Goal: Task Accomplishment & Management: Manage account settings

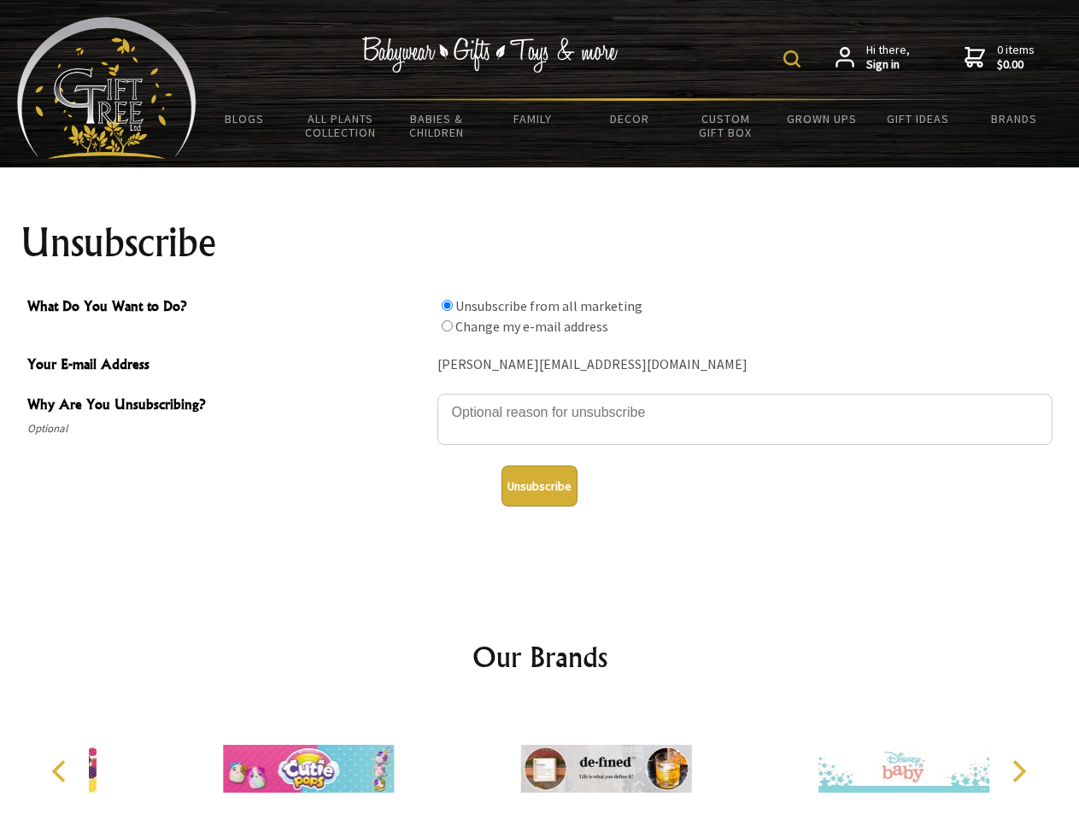
click at [795, 59] on img at bounding box center [791, 58] width 17 height 17
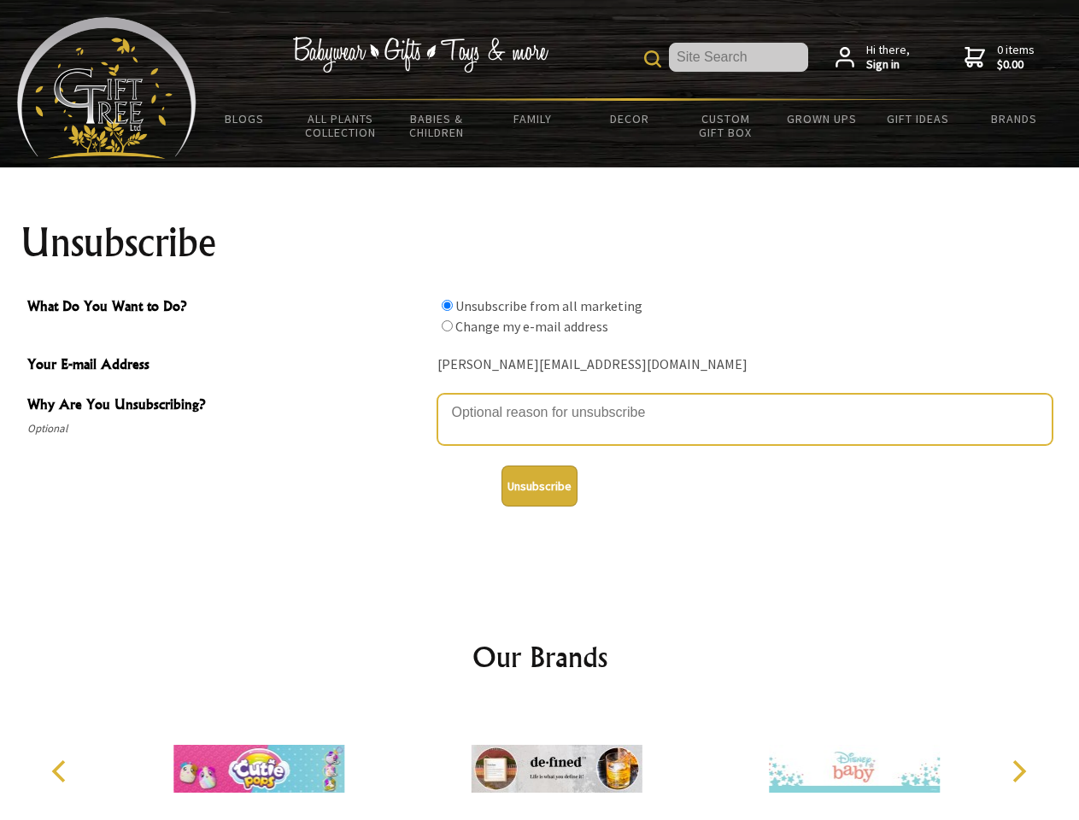
click at [540, 400] on textarea "Why Are You Unsubscribing?" at bounding box center [744, 419] width 615 height 51
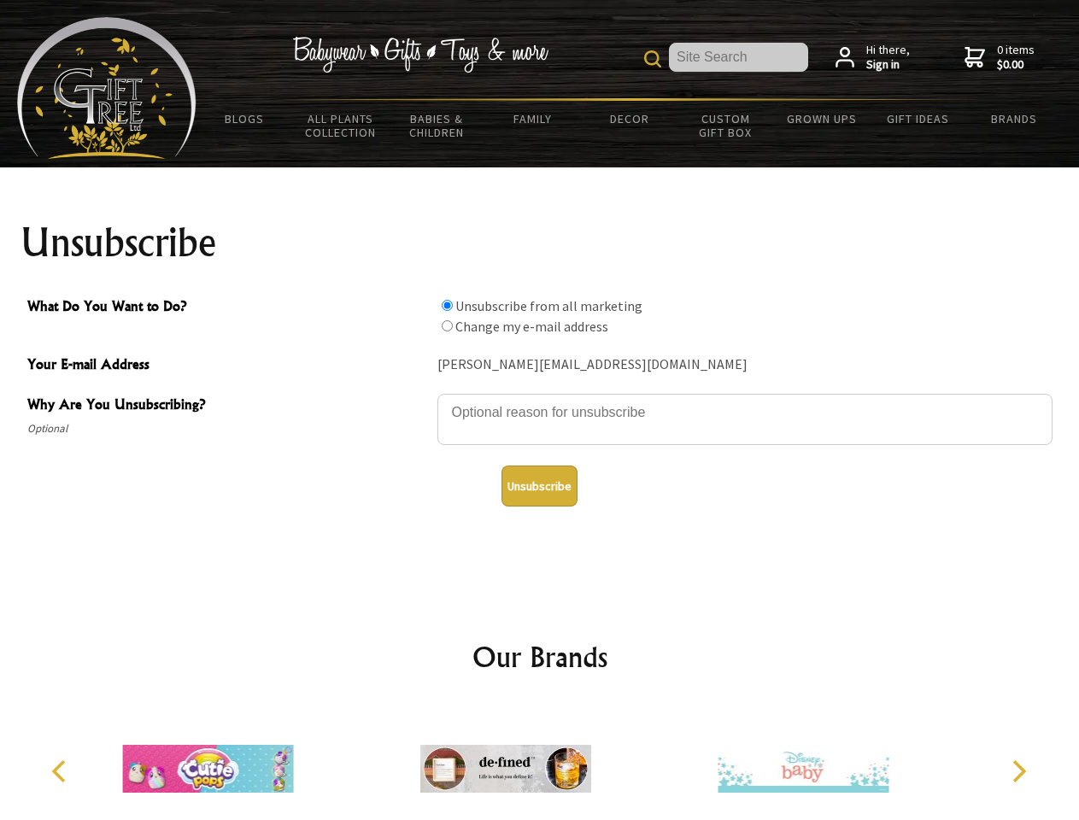
click at [447, 305] on input "What Do You Want to Do?" at bounding box center [447, 305] width 11 height 11
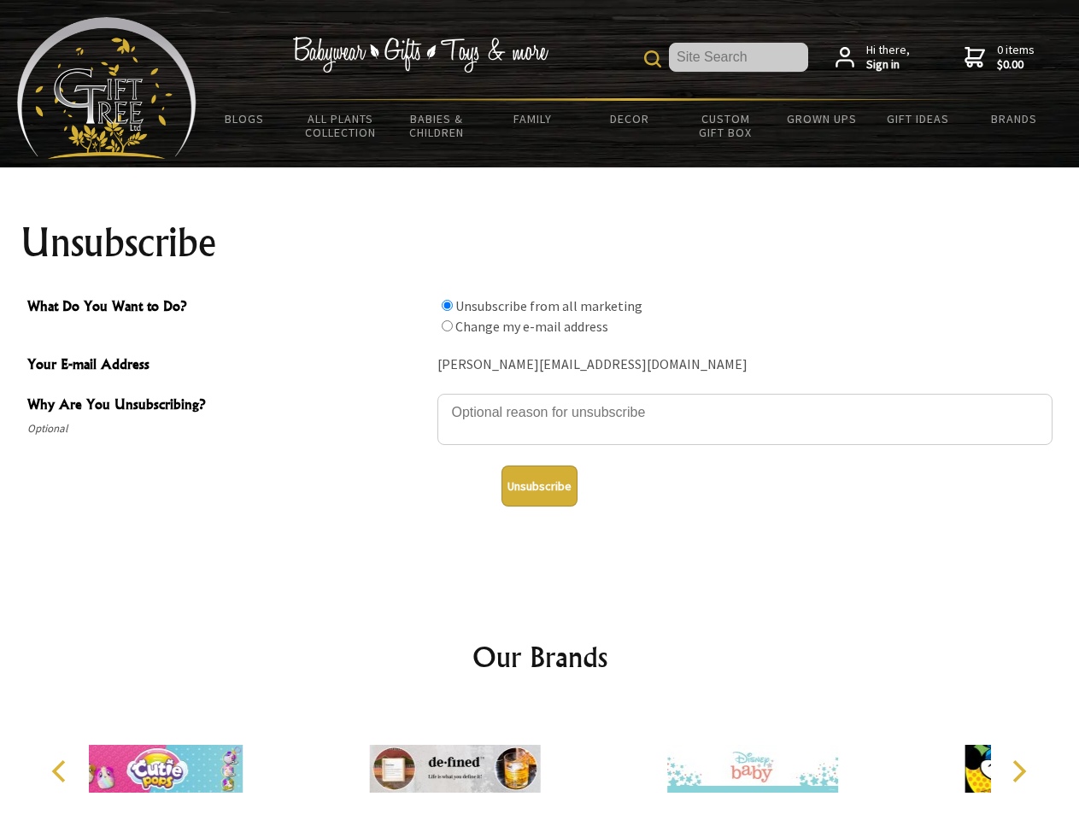
click at [447, 325] on input "What Do You Want to Do?" at bounding box center [447, 325] width 11 height 11
radio input "true"
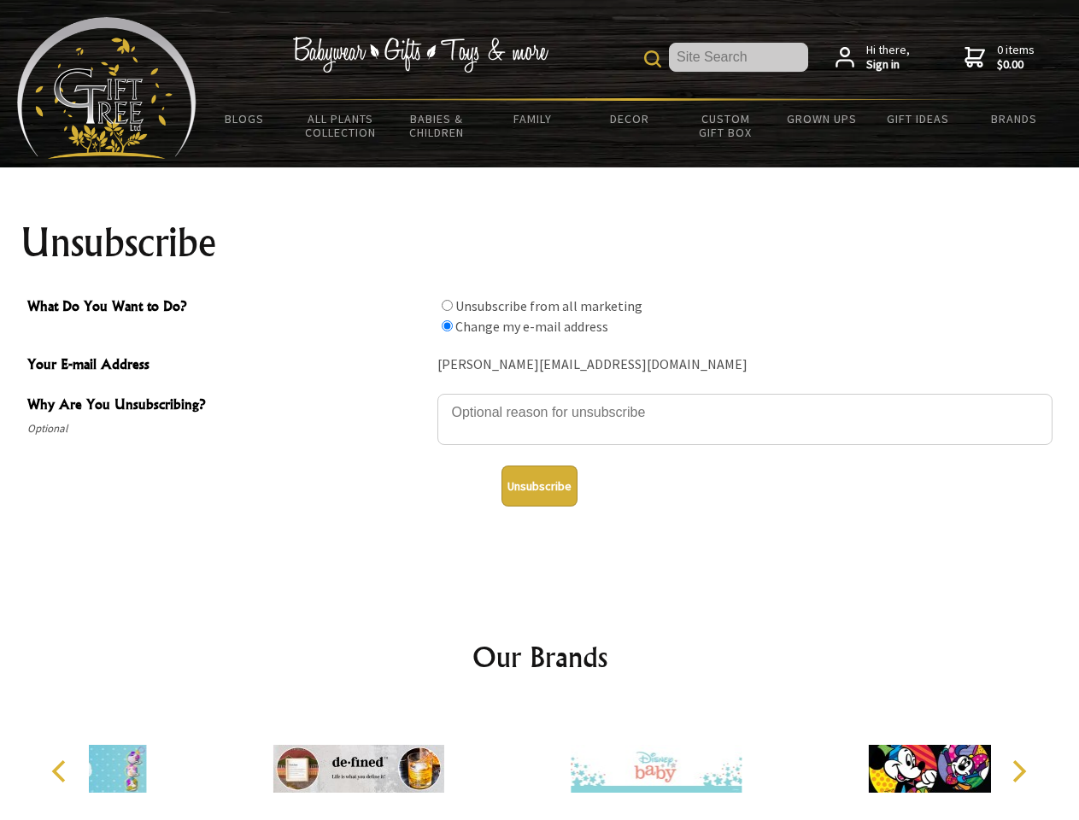
click at [539, 486] on button "Unsubscribe" at bounding box center [539, 486] width 76 height 41
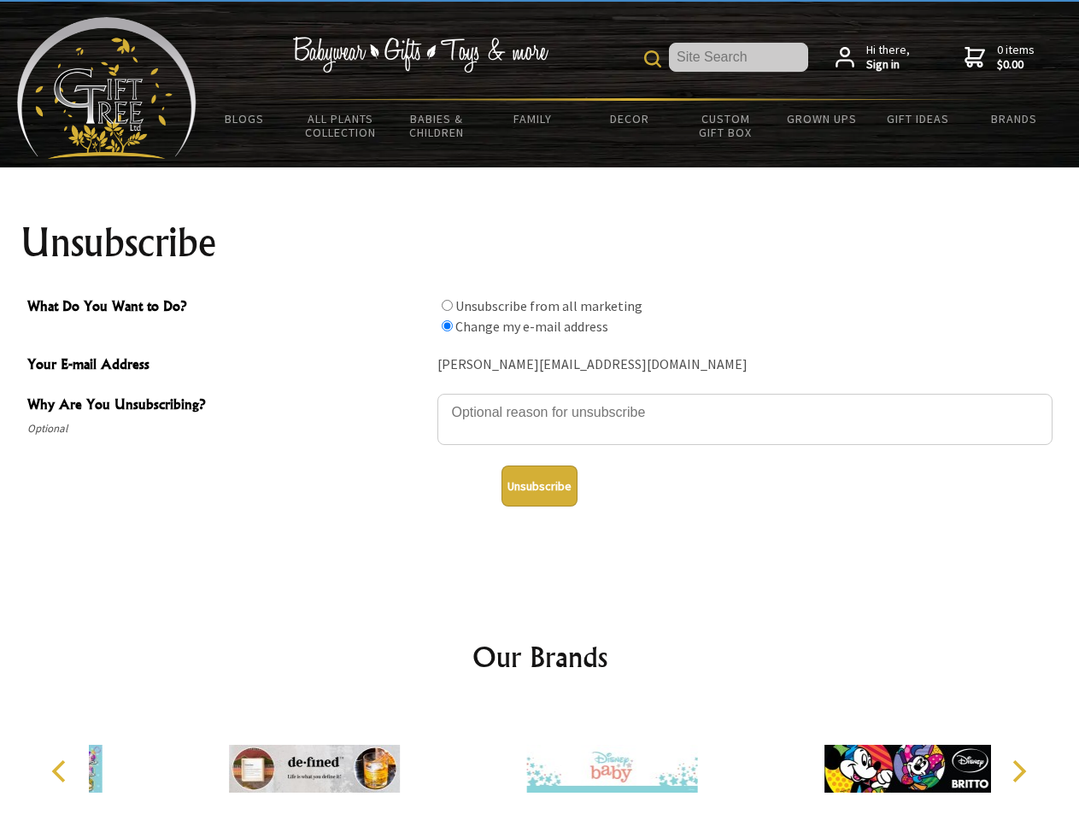
click at [62, 771] on icon "Previous" at bounding box center [61, 771] width 22 height 22
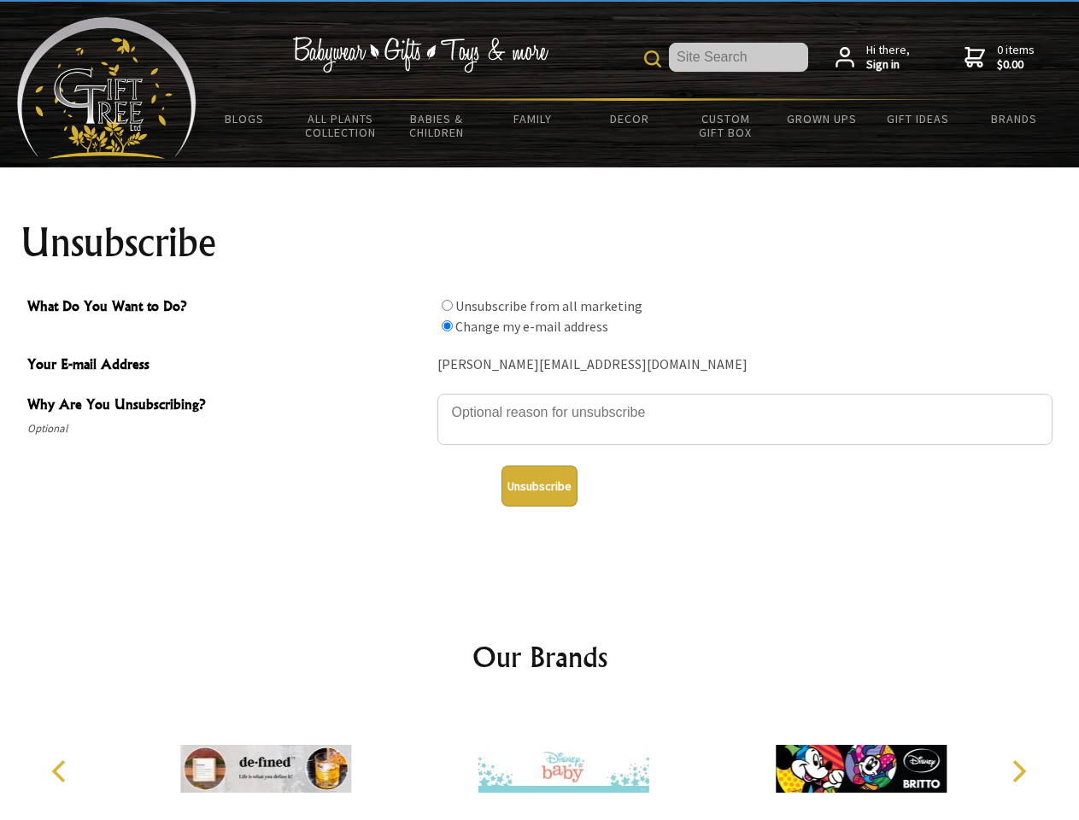
click at [1018, 771] on icon "Next" at bounding box center [1017, 771] width 22 height 22
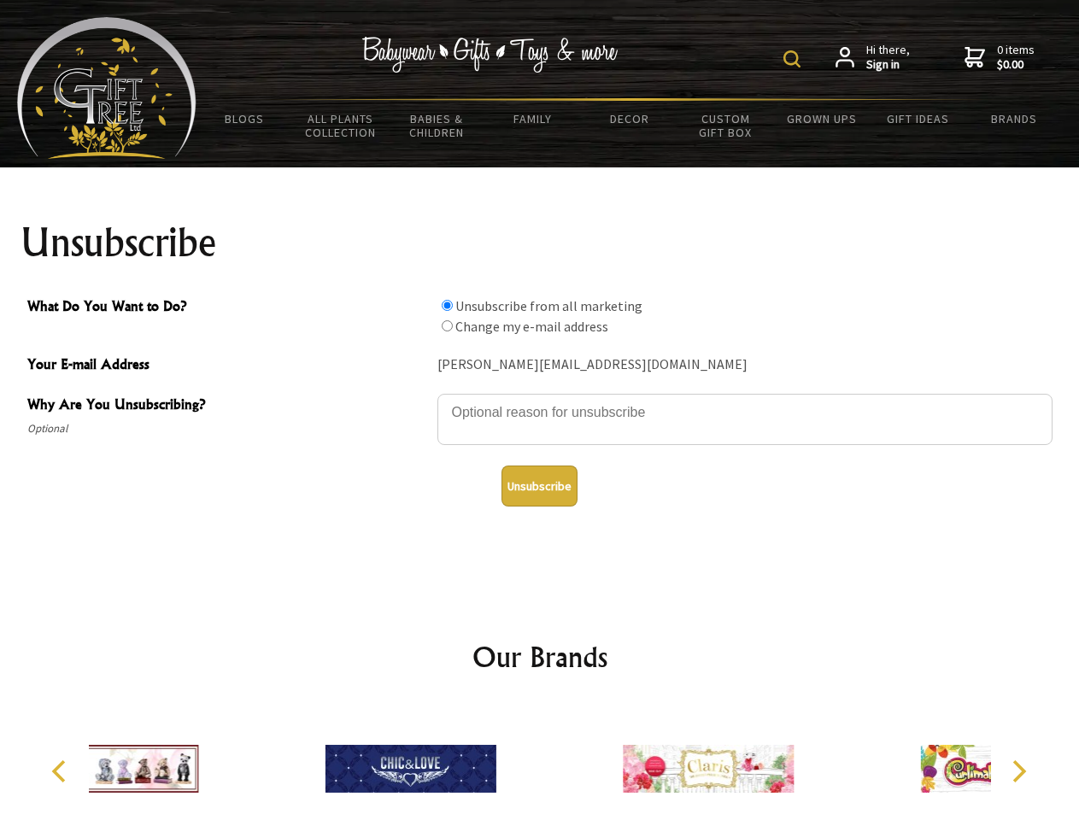
click at [795, 59] on img at bounding box center [791, 58] width 17 height 17
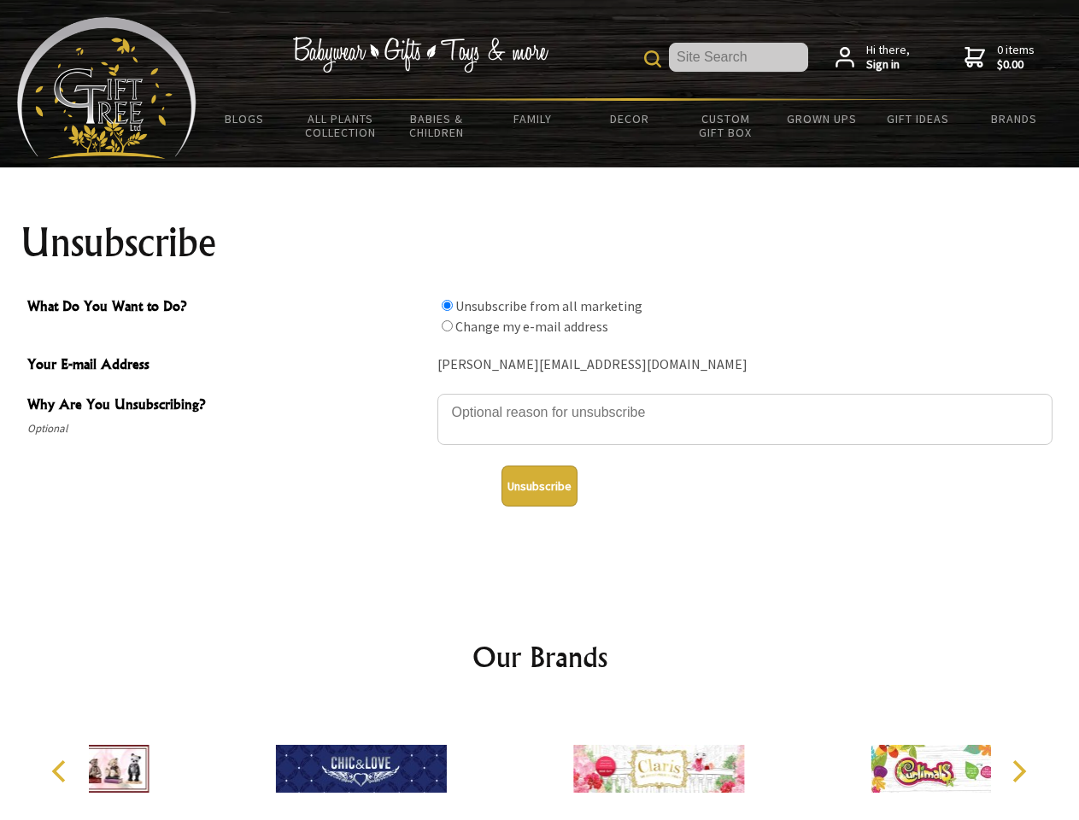
click at [540, 400] on textarea "Why Are You Unsubscribing?" at bounding box center [744, 419] width 615 height 51
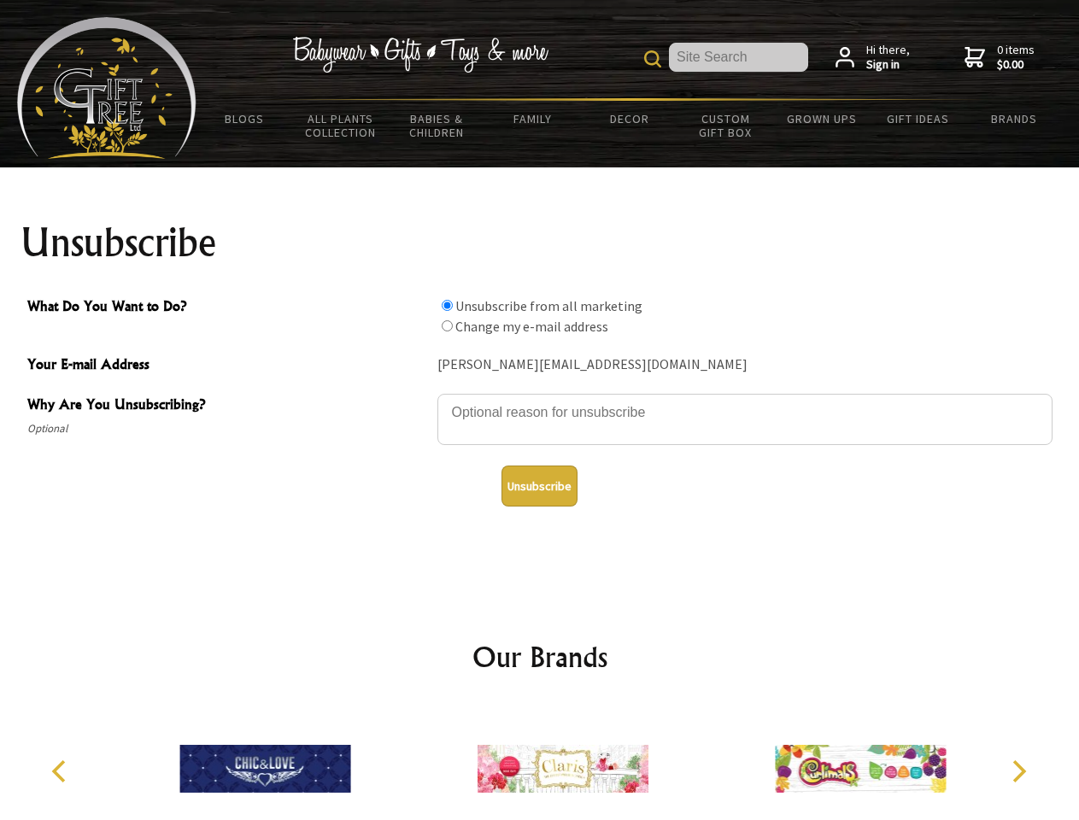
click at [447, 305] on input "What Do You Want to Do?" at bounding box center [447, 305] width 11 height 11
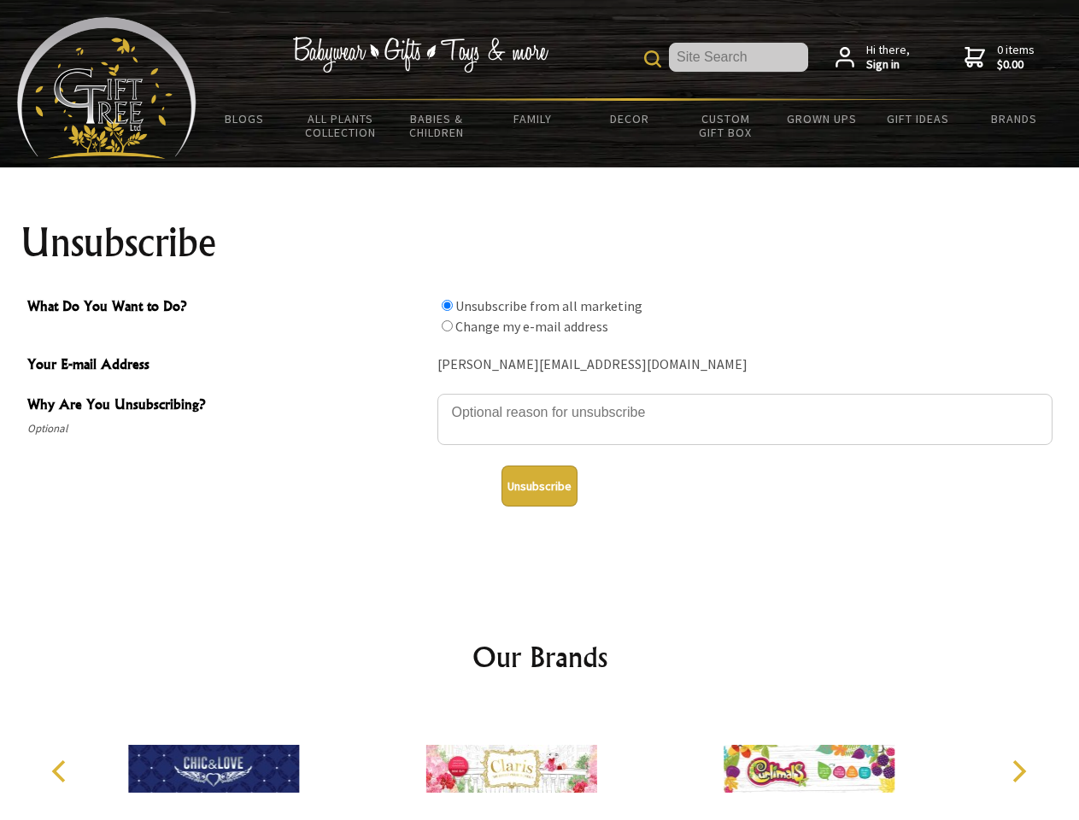
click at [447, 325] on input "What Do You Want to Do?" at bounding box center [447, 325] width 11 height 11
radio input "true"
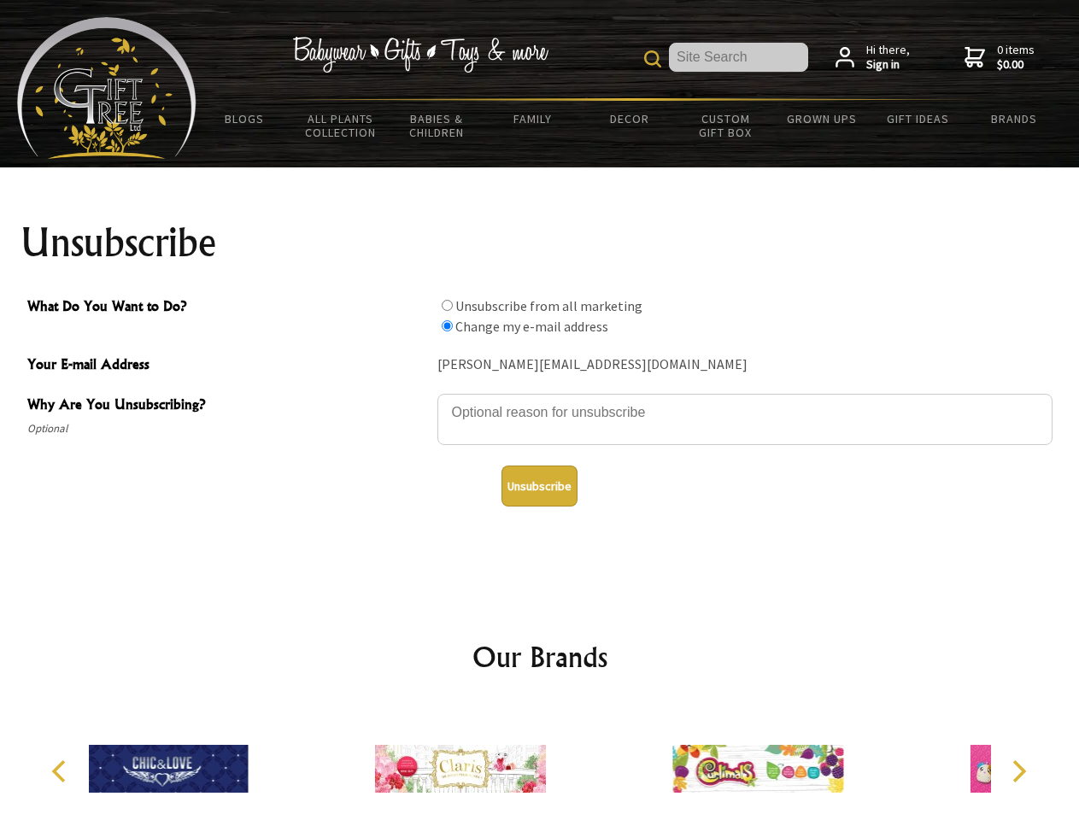
click at [539, 486] on button "Unsubscribe" at bounding box center [539, 486] width 76 height 41
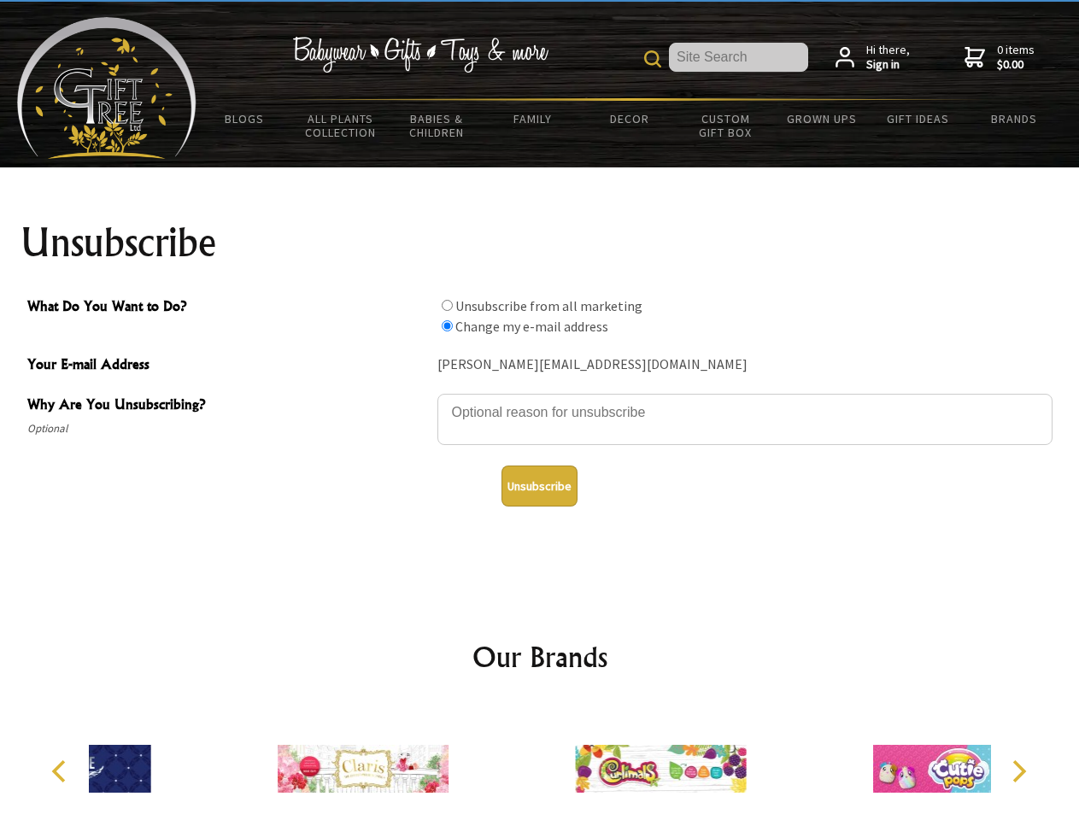
click at [540, 762] on div at bounding box center [660, 771] width 297 height 133
click at [62, 771] on icon "Previous" at bounding box center [61, 771] width 22 height 22
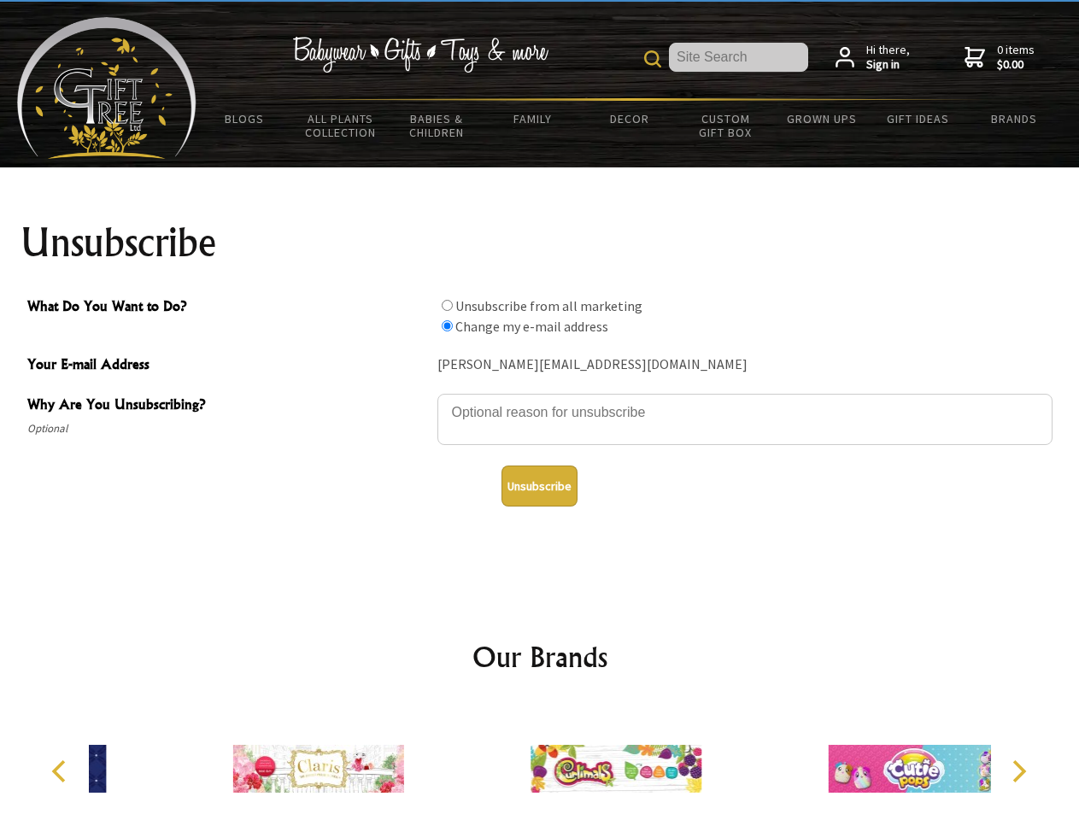
click at [1018, 771] on icon "Next" at bounding box center [1017, 771] width 22 height 22
